Goal: Task Accomplishment & Management: Manage account settings

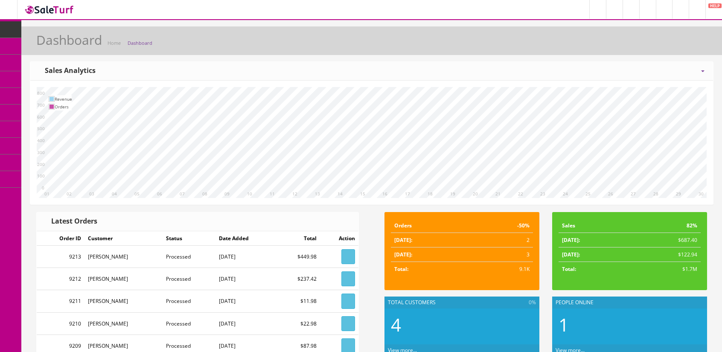
click at [49, 44] on icon at bounding box center [45, 45] width 9 height 7
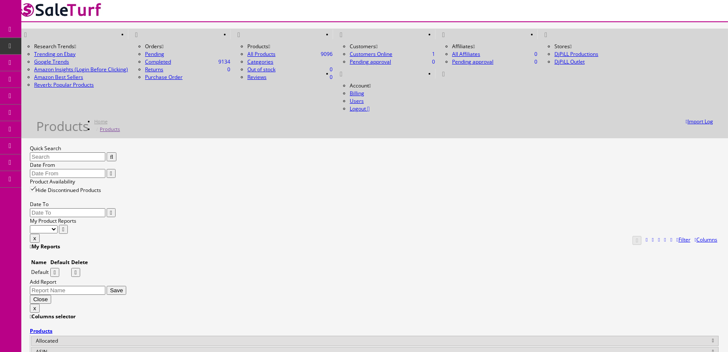
click at [88, 152] on input "Quick Search" at bounding box center [68, 156] width 76 height 9
type input "t"
type input "p"
drag, startPoint x: 85, startPoint y: 98, endPoint x: 45, endPoint y: 99, distance: 40.1
click at [45, 152] on input "td6v-148" at bounding box center [68, 156] width 76 height 9
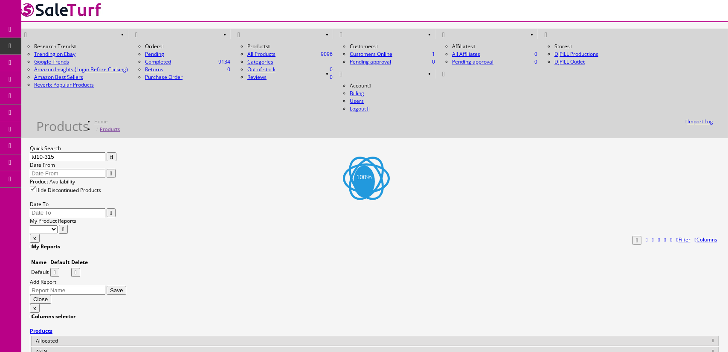
type input "td10-315"
click at [101, 186] on label "Hide Discontinued Products" at bounding box center [65, 189] width 71 height 7
click at [35, 186] on input "Hide Discontinued Products" at bounding box center [33, 189] width 6 height 6
checkbox input "false"
